Goal: Task Accomplishment & Management: Use online tool/utility

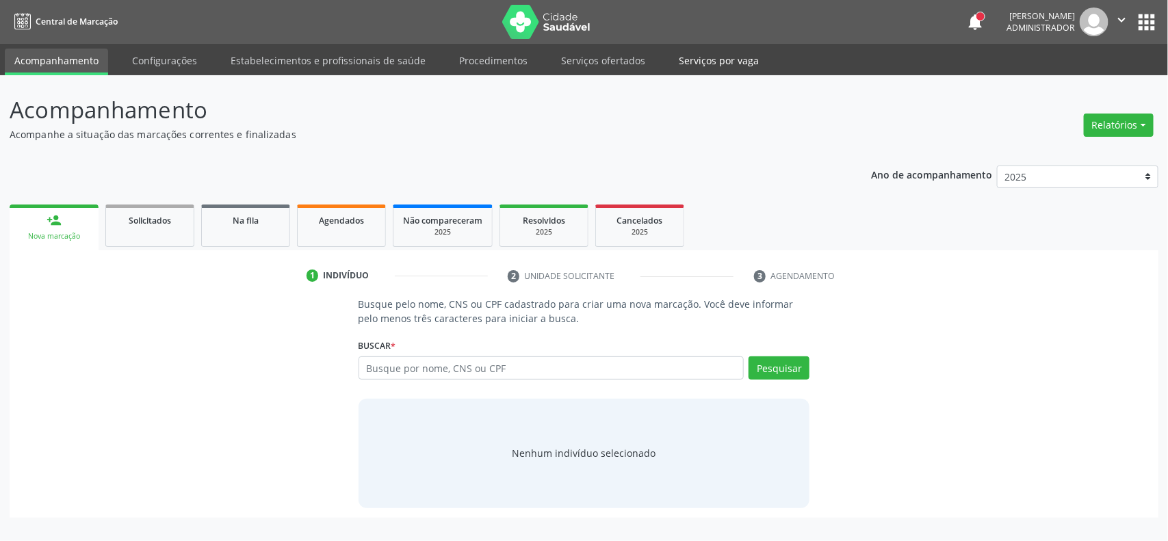
click at [710, 66] on link "Serviços por vaga" at bounding box center [718, 61] width 99 height 24
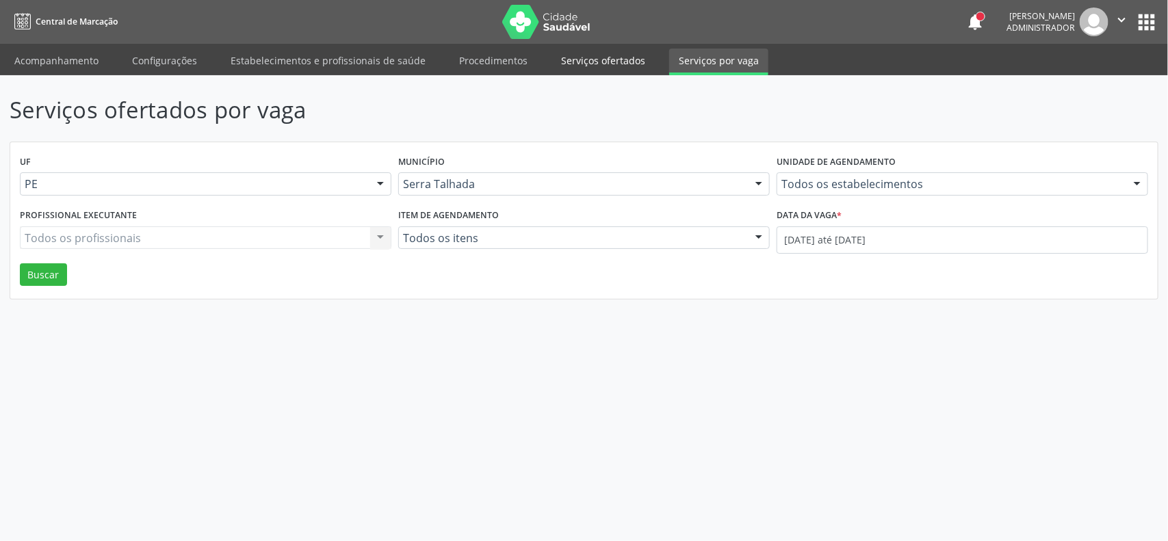
click at [604, 50] on link "Serviços ofertados" at bounding box center [603, 61] width 103 height 24
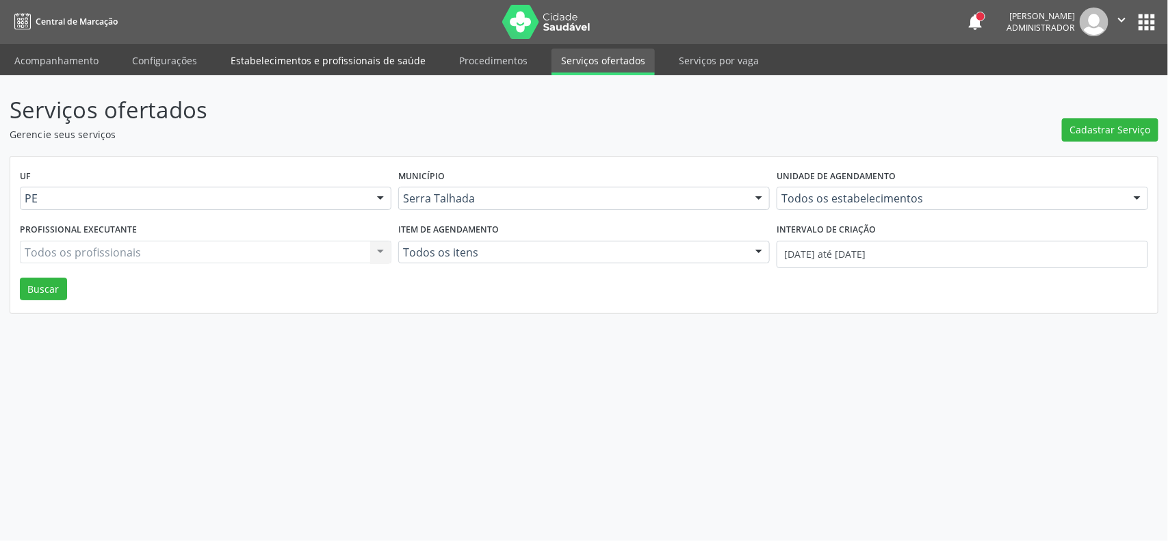
drag, startPoint x: 248, startPoint y: 60, endPoint x: 317, endPoint y: 173, distance: 132.4
click at [248, 62] on link "Estabelecimentos e profissionais de saúde" at bounding box center [328, 61] width 214 height 24
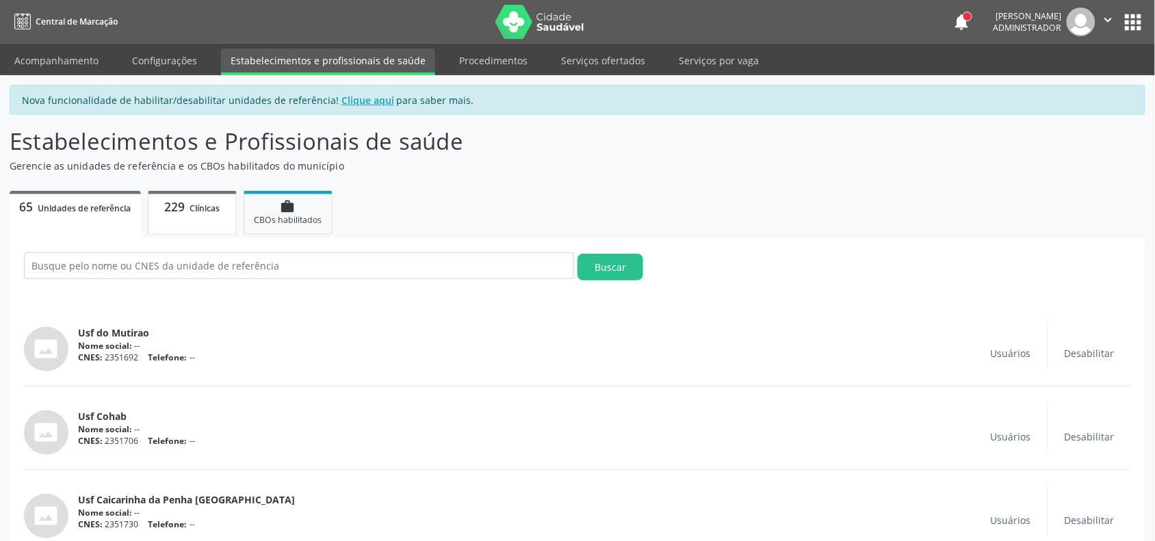
click at [199, 209] on span "Clínicas" at bounding box center [205, 209] width 30 height 12
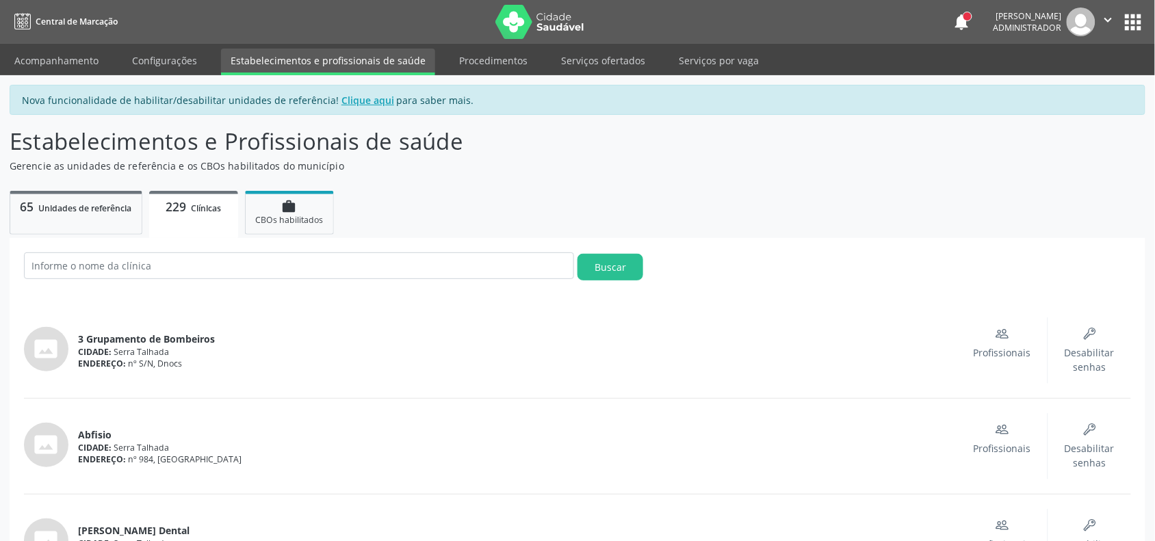
click at [118, 337] on span "3 Grupamento de Bombeiros" at bounding box center [146, 339] width 137 height 14
click at [604, 60] on link "Serviços ofertados" at bounding box center [603, 61] width 103 height 24
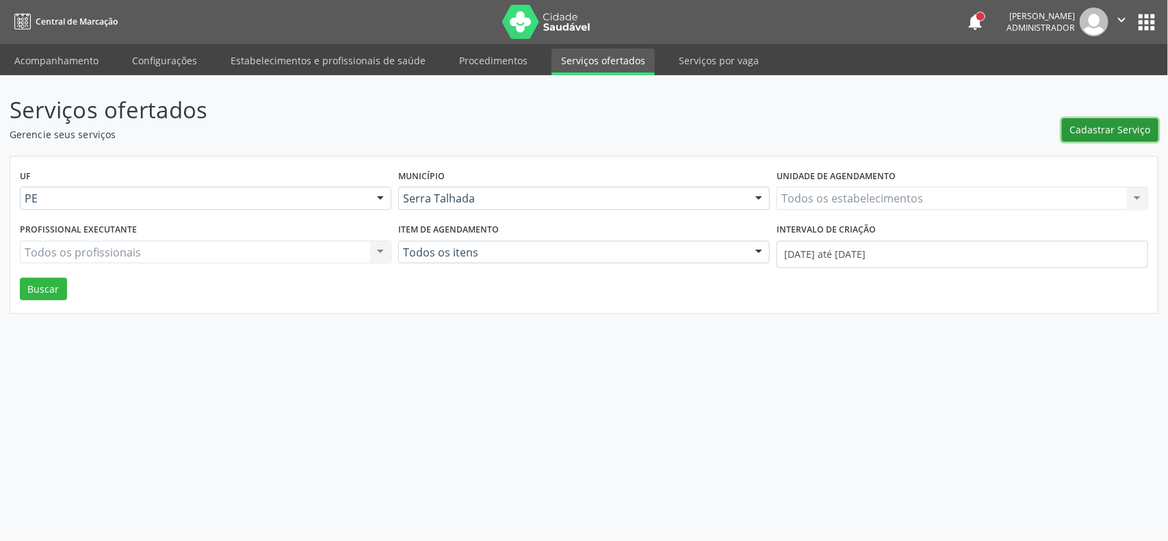
click at [1096, 123] on span "Cadastrar Serviço" at bounding box center [1110, 129] width 81 height 14
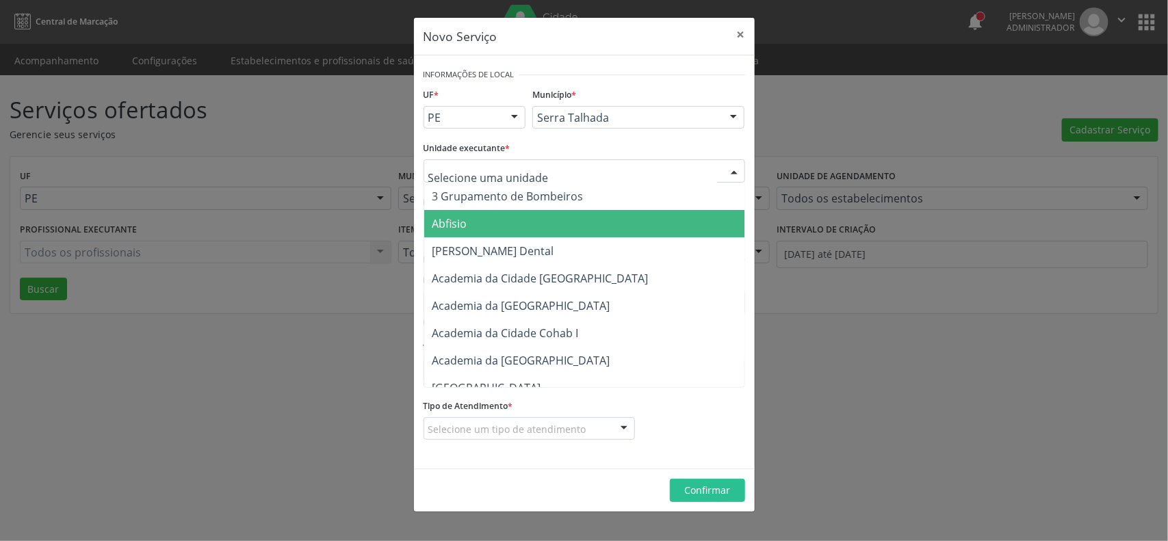
click at [480, 226] on span "Abfisio" at bounding box center [590, 223] width 332 height 27
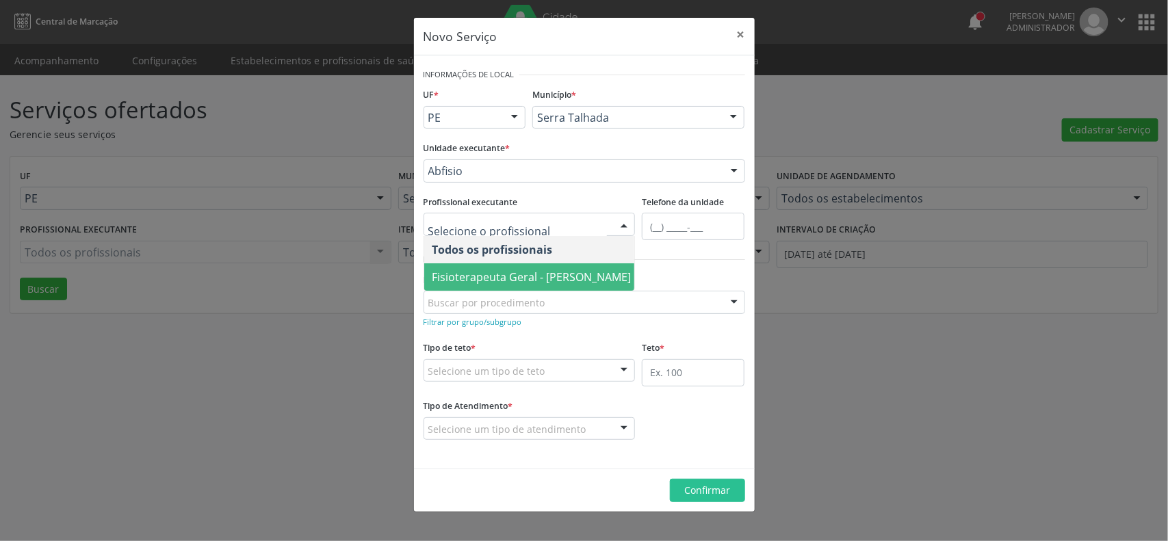
click at [512, 272] on span "Fisioterapeuta Geral - [PERSON_NAME]" at bounding box center [531, 277] width 199 height 15
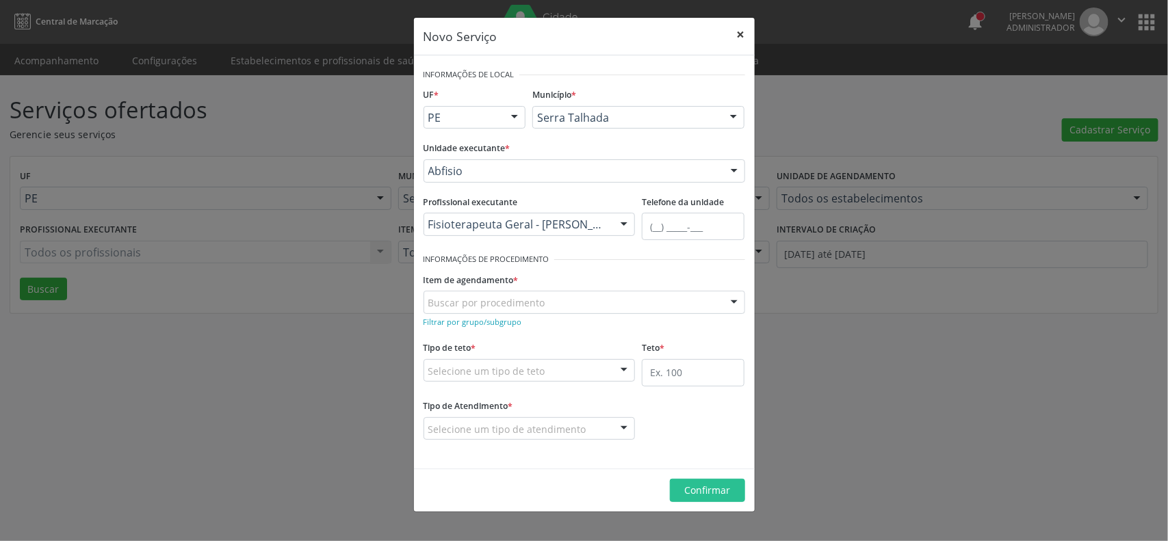
click at [743, 31] on button "×" at bounding box center [740, 35] width 27 height 34
